Goal: Navigation & Orientation: Find specific page/section

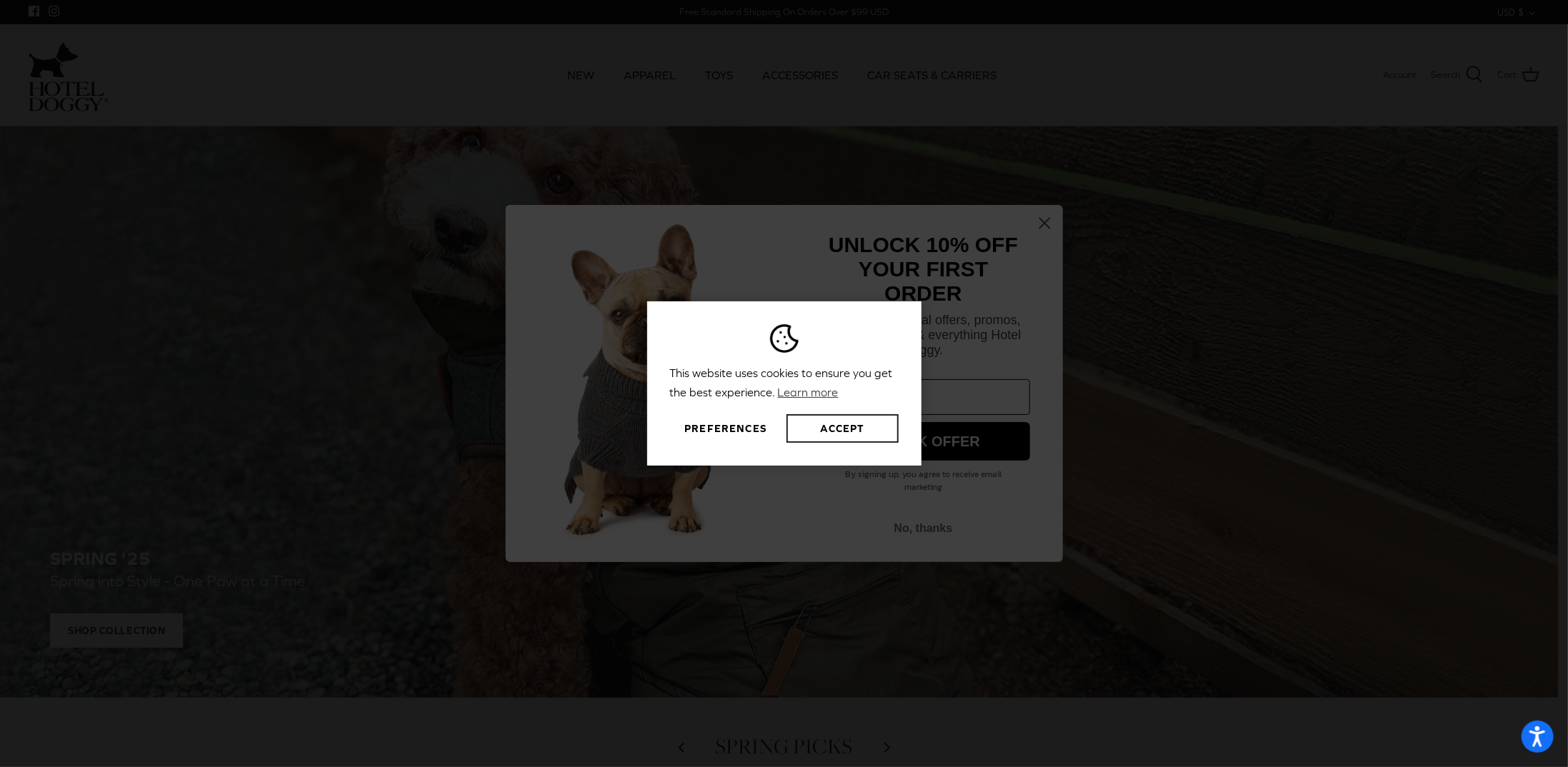
click at [851, 423] on button "Accept" at bounding box center [841, 428] width 111 height 29
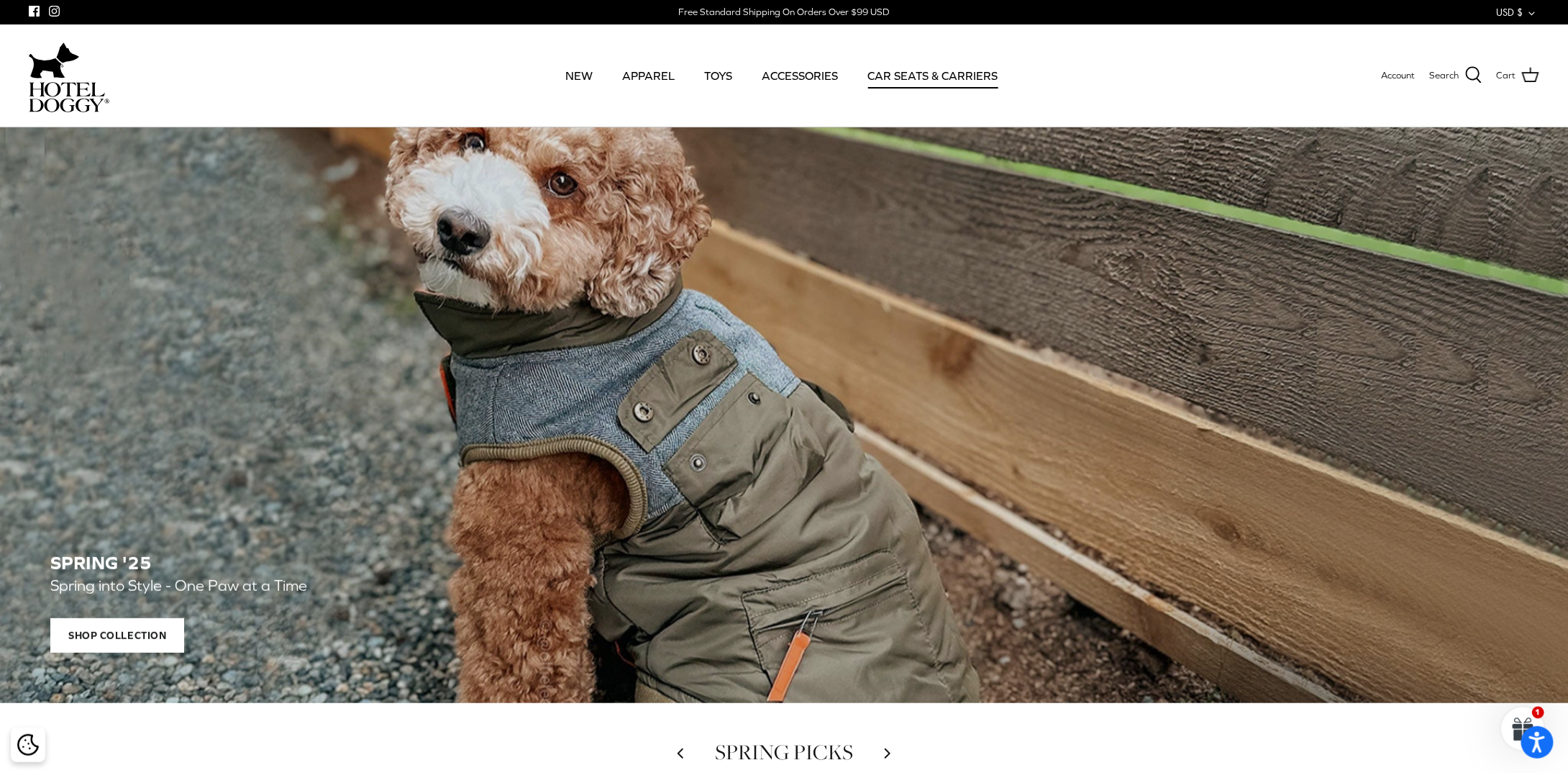
click at [925, 75] on link "CAR SEATS & CARRIERS" at bounding box center [933, 75] width 156 height 49
click at [723, 73] on link "TOYS" at bounding box center [718, 75] width 54 height 49
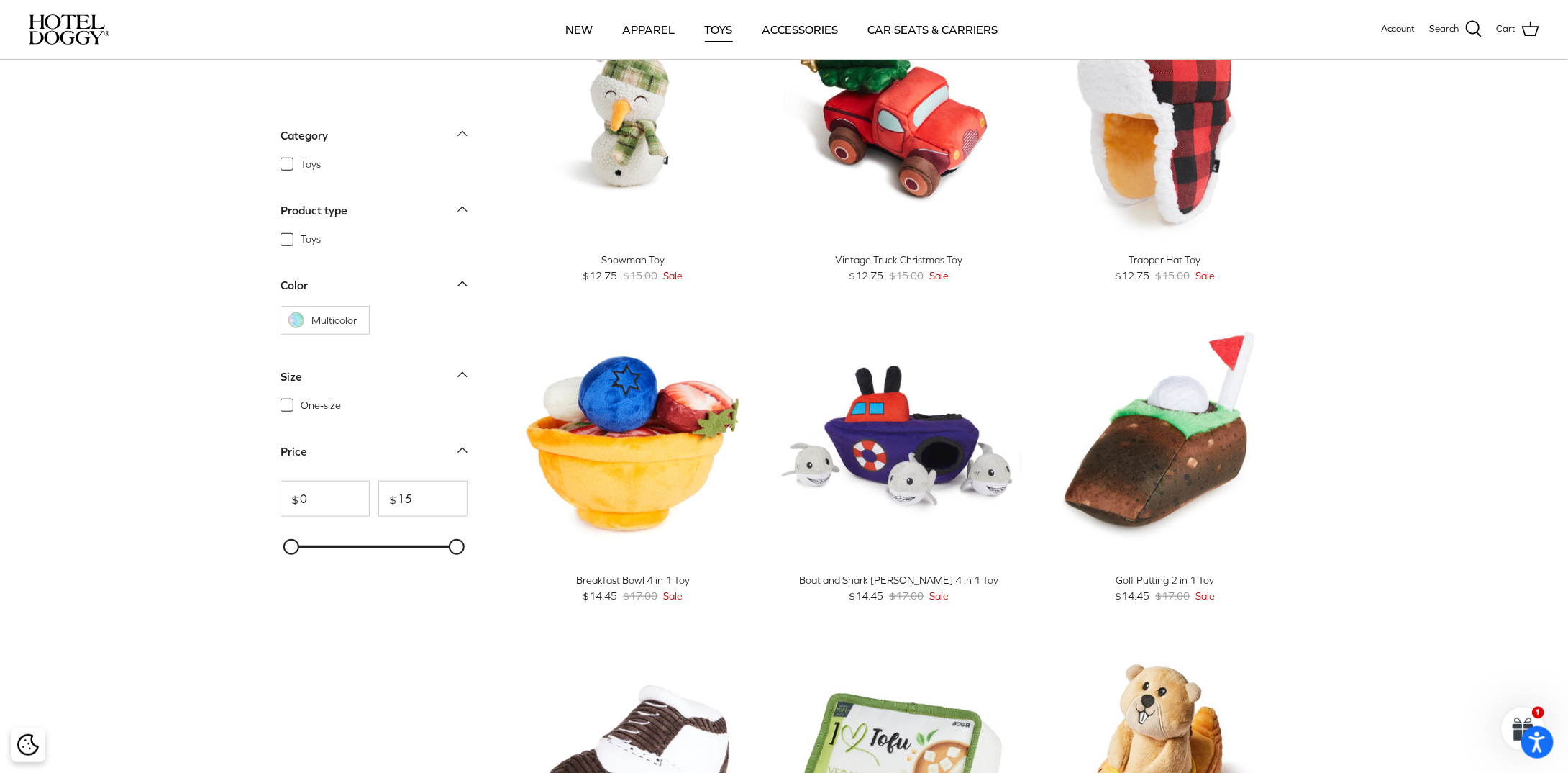
scroll to position [431, 0]
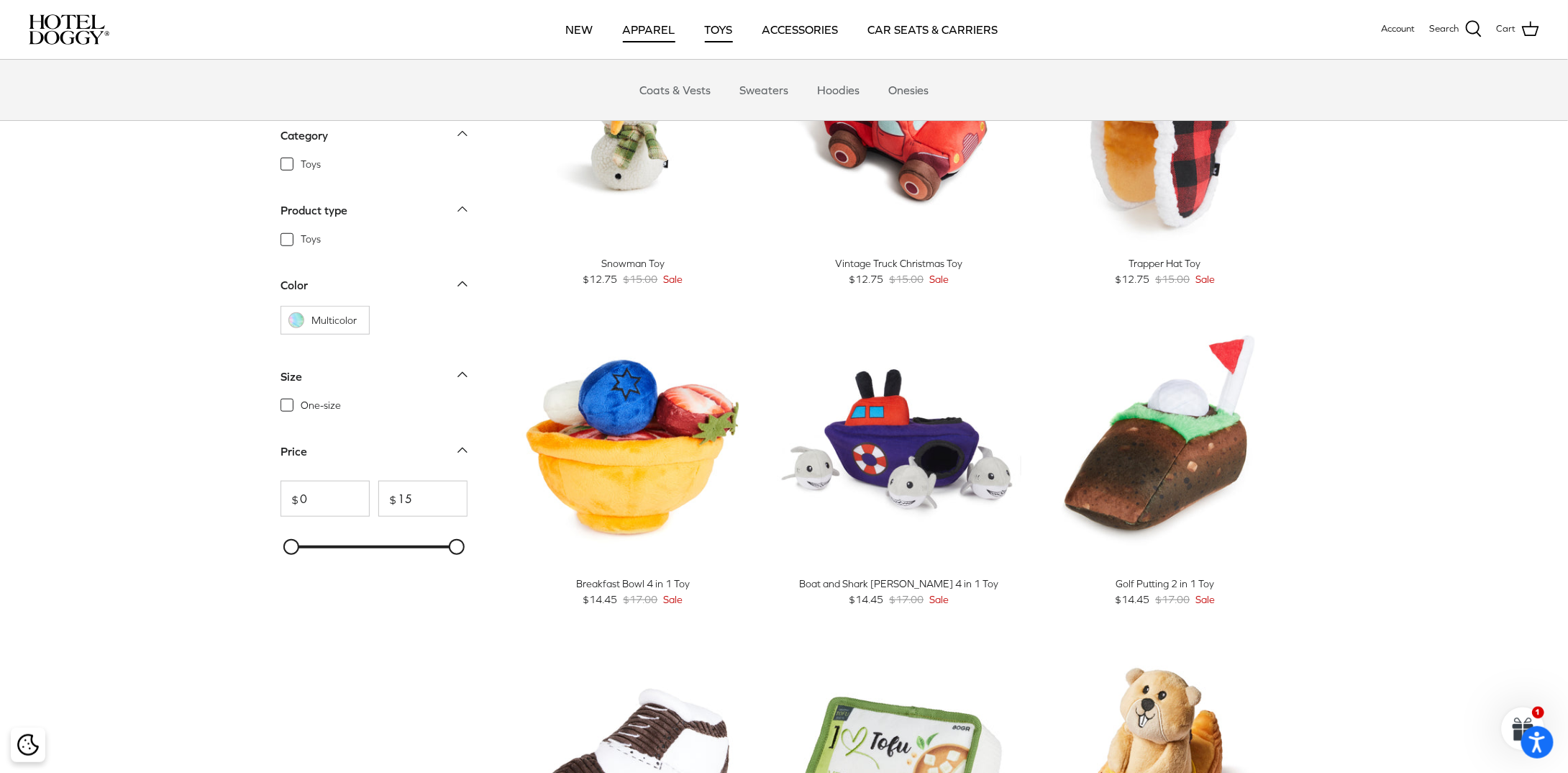
click at [652, 26] on link "APPAREL" at bounding box center [649, 29] width 79 height 49
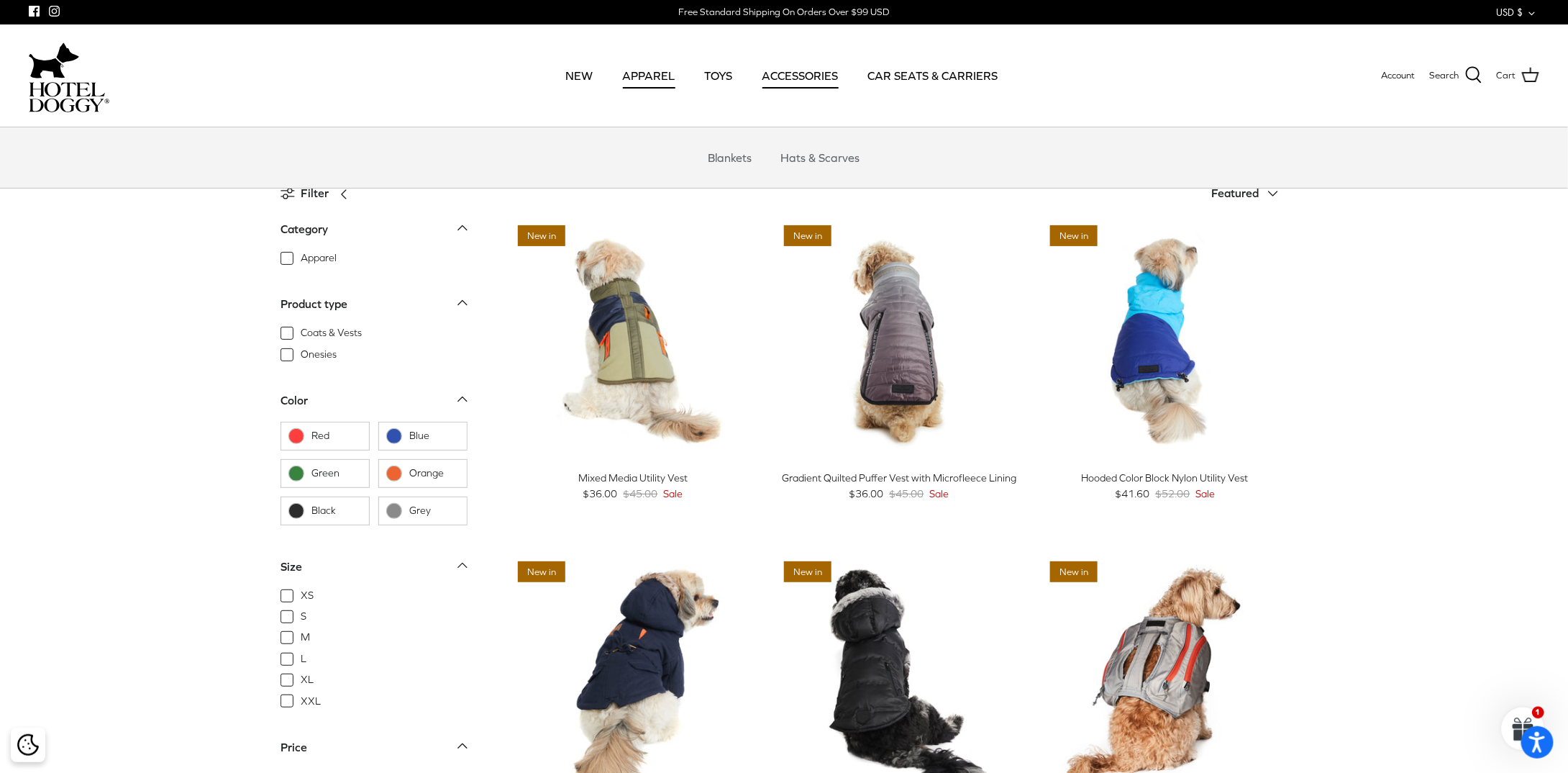
click at [799, 74] on link "ACCESSORIES" at bounding box center [801, 75] width 102 height 49
